Goal: Information Seeking & Learning: Learn about a topic

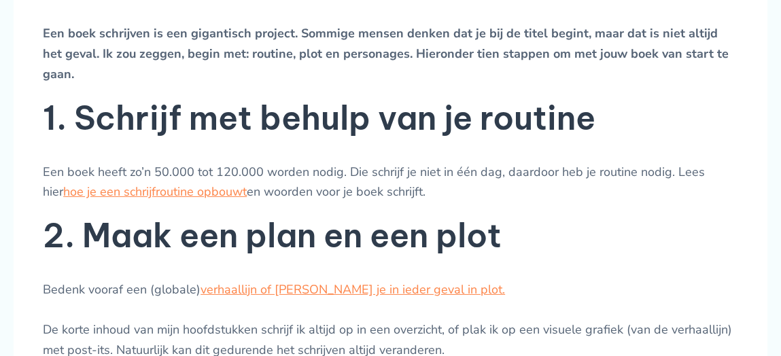
scroll to position [569, 0]
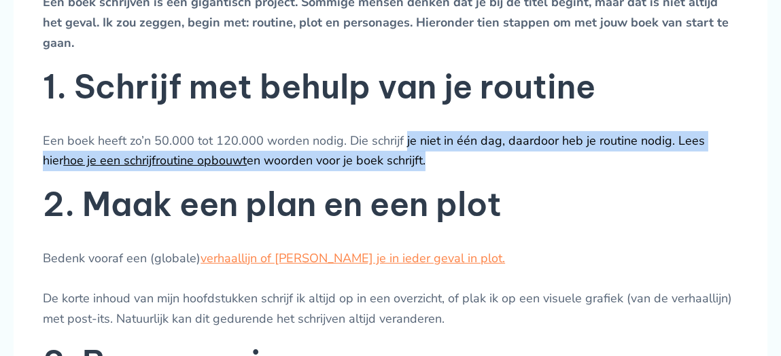
drag, startPoint x: 403, startPoint y: 141, endPoint x: 407, endPoint y: 159, distance: 18.1
click at [407, 159] on p "Een boek heeft zo’n 50.000 tot 120.000 worden nodig. Die schrijf je niet in één…" at bounding box center [390, 151] width 695 height 40
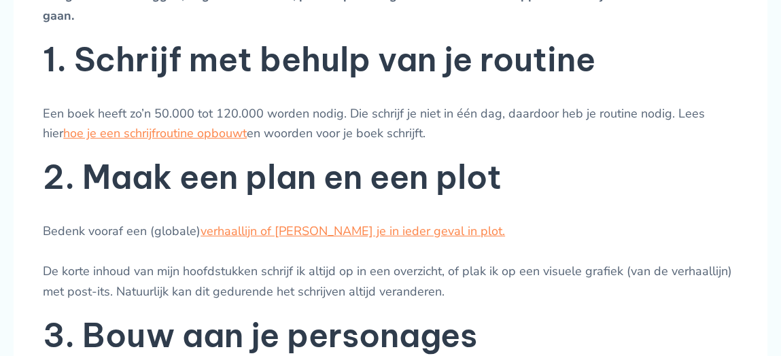
scroll to position [597, 0]
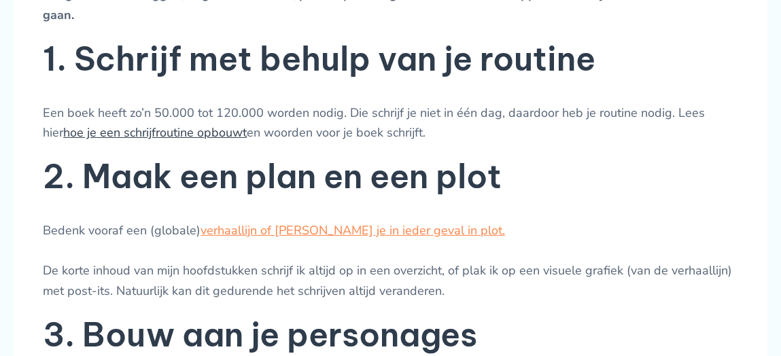
click at [219, 128] on link "hoe je een schrijfroutine opbouwt" at bounding box center [154, 132] width 183 height 16
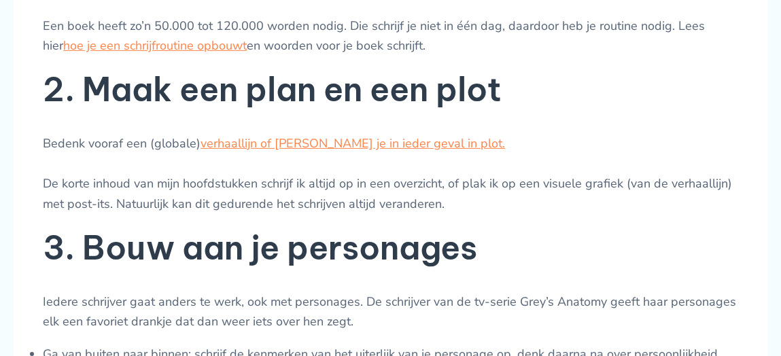
scroll to position [686, 0]
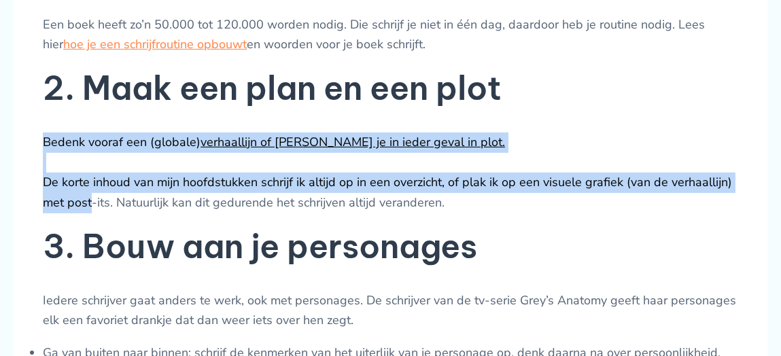
drag, startPoint x: 44, startPoint y: 138, endPoint x: 94, endPoint y: 209, distance: 86.3
click at [94, 209] on p "Bedenk vooraf een (globale) verhaallijn of verdiep je in ieder geval in plot. D…" at bounding box center [390, 172] width 695 height 81
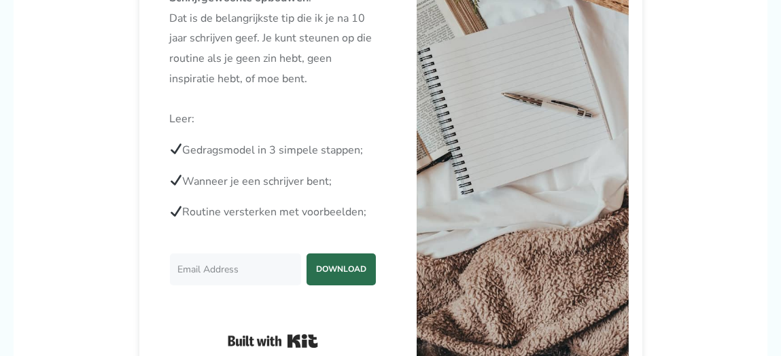
scroll to position [375, 0]
